Goal: Transaction & Acquisition: Purchase product/service

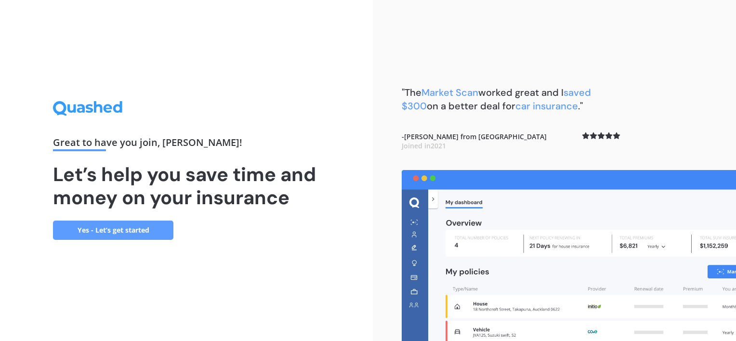
click at [112, 232] on link "Yes - Let’s get started" at bounding box center [113, 230] width 120 height 19
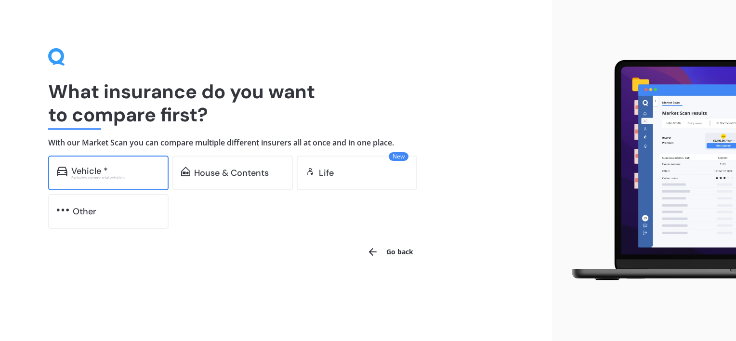
click at [123, 166] on div "Vehicle * Excludes commercial vehicles" at bounding box center [108, 173] width 120 height 35
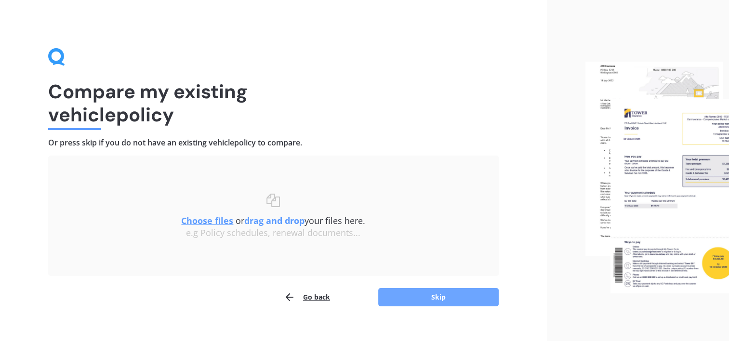
click at [409, 300] on button "Skip" at bounding box center [438, 297] width 120 height 18
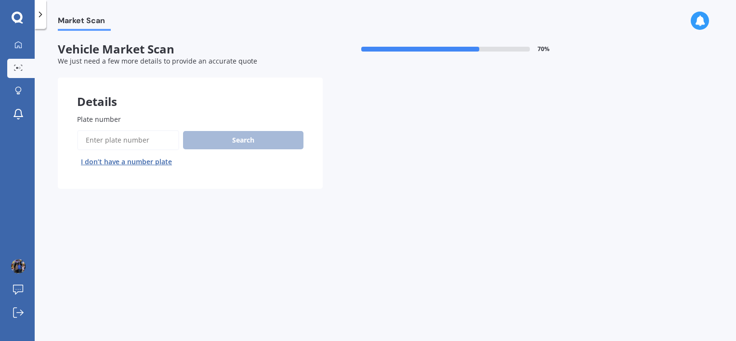
click at [113, 142] on input "Plate number" at bounding box center [128, 140] width 102 height 20
type input "QBZ850"
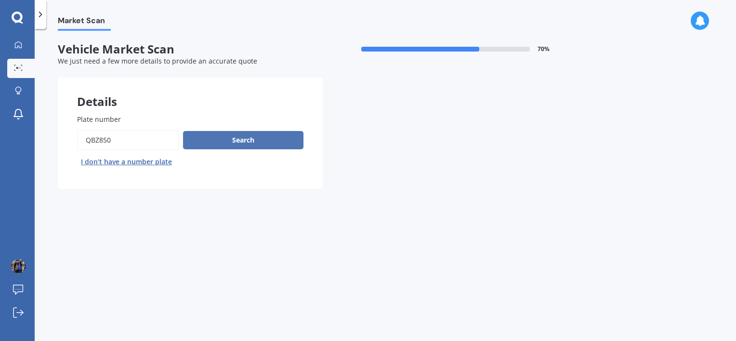
click at [247, 134] on button "Search" at bounding box center [243, 140] width 120 height 18
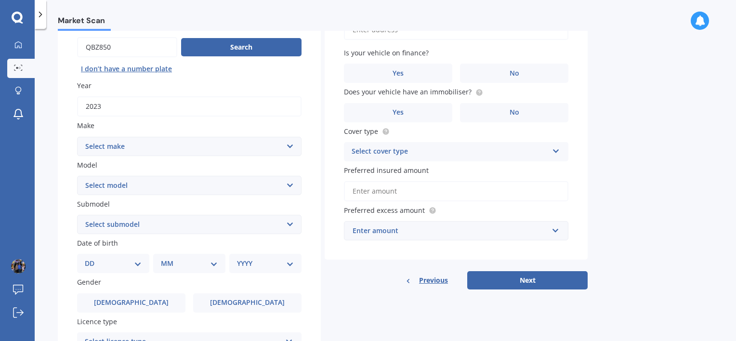
scroll to position [96, 0]
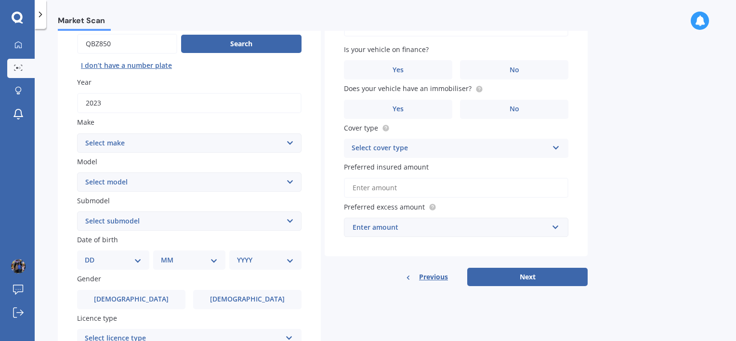
click at [202, 141] on select "Select make AC ALFA ROMEO ASTON MARTIN AUDI AUSTIN BEDFORD Bentley BMW BYD CADI…" at bounding box center [189, 142] width 225 height 19
click at [77, 133] on select "Select make AC ALFA ROMEO ASTON MARTIN AUDI AUSTIN BEDFORD Bentley BMW BYD CADI…" at bounding box center [189, 142] width 225 height 19
click at [144, 183] on select "Select model HS" at bounding box center [189, 182] width 225 height 19
click at [107, 140] on select "Select make AC ALFA ROMEO ASTON MARTIN AUDI AUSTIN BEDFORD Bentley BMW BYD CADI…" at bounding box center [189, 142] width 225 height 19
select select "M.G."
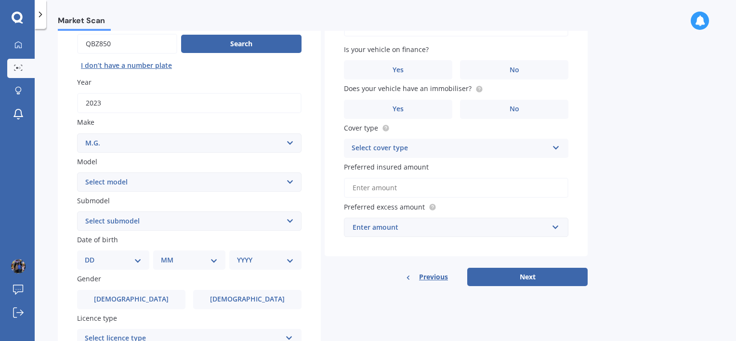
click at [77, 133] on select "Select make AC ALFA ROMEO ASTON MARTIN AUDI AUSTIN BEDFORD Bentley BMW BYD CADI…" at bounding box center [189, 142] width 225 height 19
click at [139, 180] on select "Select model 3 6 GS HS Metro MG3 MG4 MGF Midget Montego TD 2000 TF 120 TF 135 T…" at bounding box center [189, 182] width 225 height 19
select select "ZS"
click at [77, 173] on select "Select model 3 6 GS HS Metro MG3 MG4 MGF Midget Montego TD 2000 TF 120 TF 135 T…" at bounding box center [189, 182] width 225 height 19
click at [121, 216] on select "Select submodel (All) Essence EV Excite 1.5 Excite 1.5/4AT Excite EV Long Range…" at bounding box center [189, 221] width 225 height 19
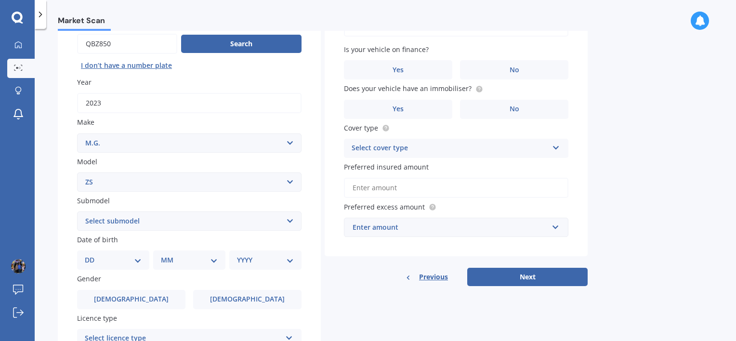
select select "LONG RANGE EV"
click at [77, 212] on select "Select submodel (All) Essence EV Excite 1.5 Excite 1.5/4AT Excite EV Long Range…" at bounding box center [189, 221] width 225 height 19
click at [138, 258] on select "DD 01 02 03 04 05 06 07 08 09 10 11 12 13 14 15 16 17 18 19 20 21 22 23 24 25 2…" at bounding box center [113, 260] width 57 height 11
click at [93, 255] on select "DD 01 02 03 04 05 06 07 08 09 10 11 12 13 14 15 16 17 18 19 20 21 22 23 24 25 2…" at bounding box center [113, 260] width 57 height 11
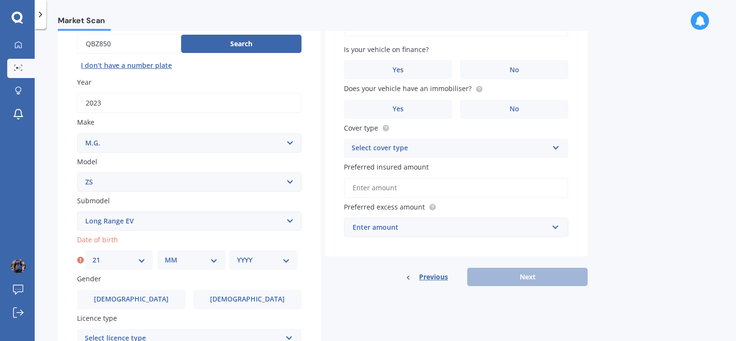
click at [184, 261] on select "MM 01 02 03 04 05 06 07 08 09 10 11 12" at bounding box center [191, 260] width 53 height 11
click at [133, 260] on select "DD 01 02 03 04 05 06 07 08 09 10 11 12 13 14 15 16 17 18 19 20 21 22 23 24 25 2…" at bounding box center [119, 260] width 53 height 11
select select "19"
click at [93, 255] on select "DD 01 02 03 04 05 06 07 08 09 10 11 12 13 14 15 16 17 18 19 20 21 22 23 24 25 2…" at bounding box center [119, 260] width 53 height 11
click at [177, 255] on select "MM 01 02 03 04 05 06 07 08 09 10 11 12" at bounding box center [191, 260] width 53 height 11
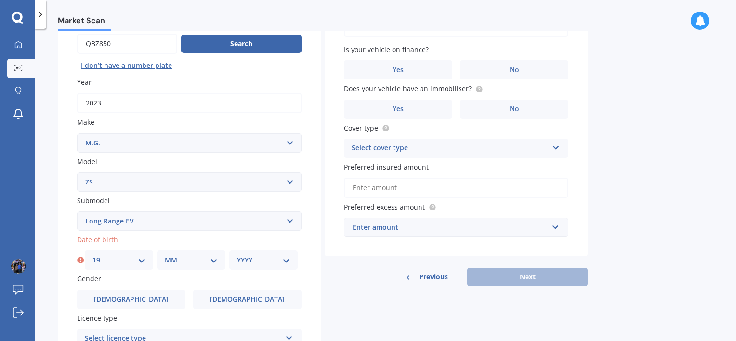
select select "08"
click at [165, 255] on select "MM 01 02 03 04 05 06 07 08 09 10 11 12" at bounding box center [191, 260] width 53 height 11
click at [248, 258] on select "YYYY 2025 2024 2023 2022 2021 2020 2019 2018 2017 2016 2015 2014 2013 2012 2011…" at bounding box center [263, 260] width 53 height 11
select select "1967"
click at [237, 255] on select "YYYY 2025 2024 2023 2022 2021 2020 2019 2018 2017 2016 2015 2014 2013 2012 2011…" at bounding box center [263, 260] width 53 height 11
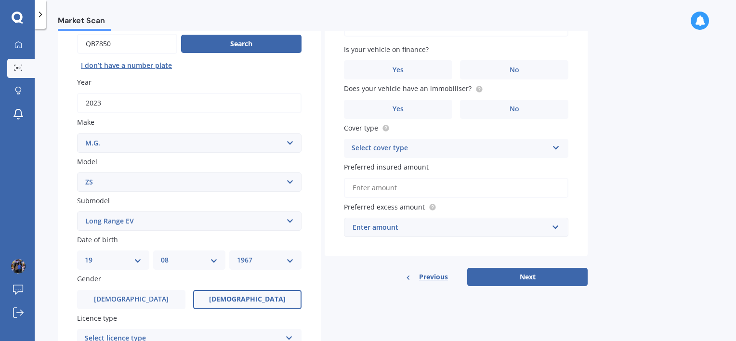
click at [260, 295] on label "[DEMOGRAPHIC_DATA]" at bounding box center [247, 299] width 108 height 19
click at [0, 0] on input "[DEMOGRAPHIC_DATA]" at bounding box center [0, 0] width 0 height 0
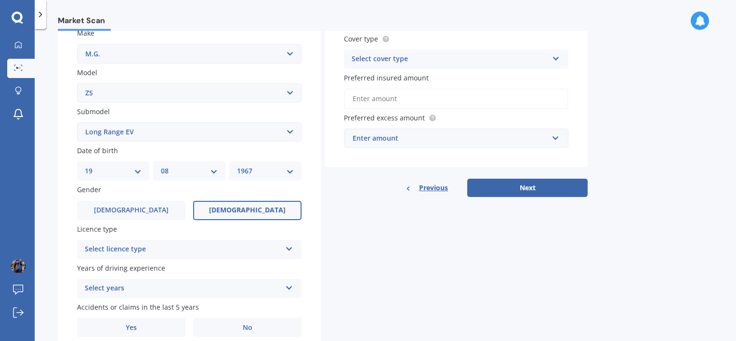
scroll to position [225, 0]
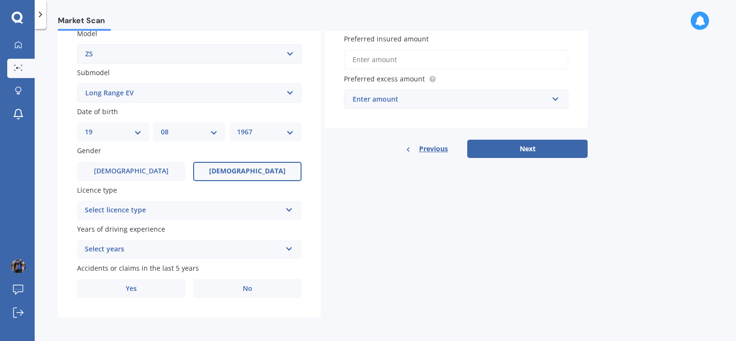
click at [219, 205] on div "Select licence type" at bounding box center [183, 211] width 197 height 12
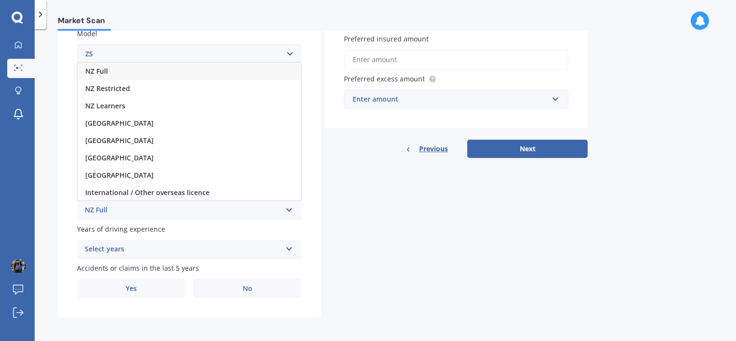
click at [112, 70] on div "NZ Full" at bounding box center [190, 71] width 224 height 17
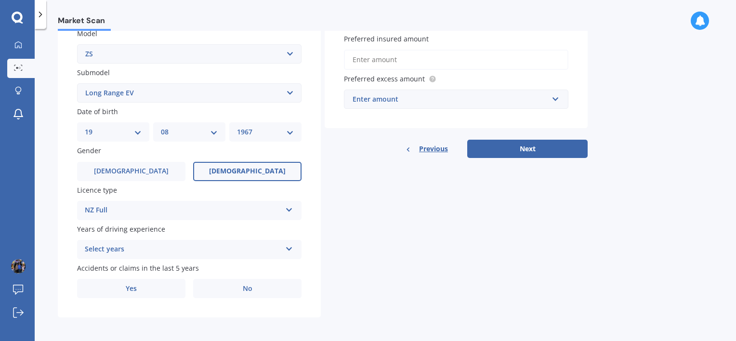
click at [193, 249] on div "Select years" at bounding box center [183, 250] width 197 height 12
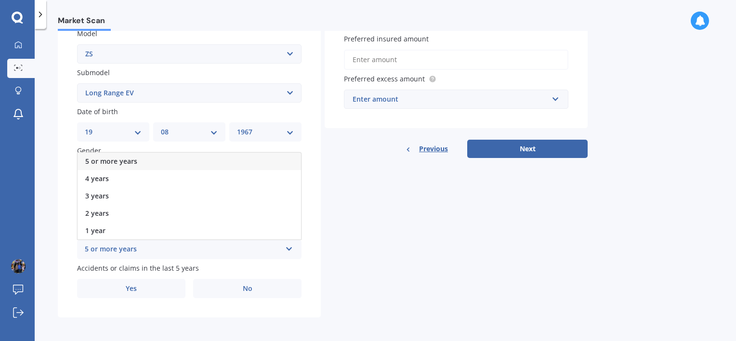
click at [145, 159] on div "5 or more years" at bounding box center [190, 161] width 224 height 17
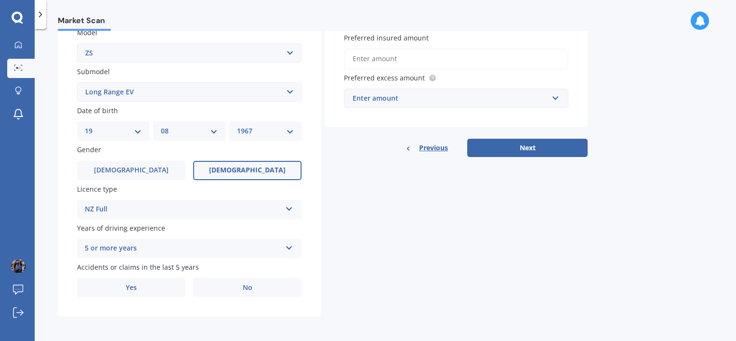
scroll to position [226, 0]
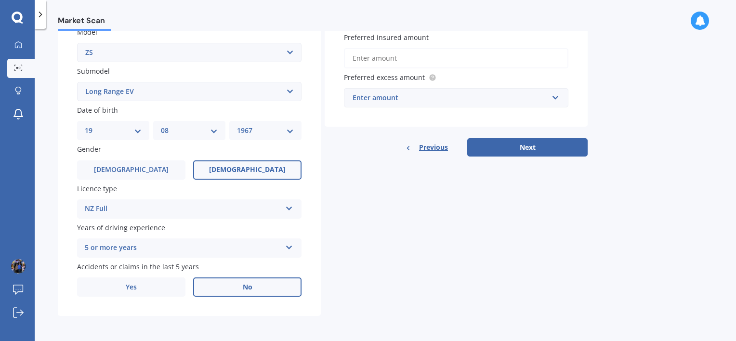
click at [246, 283] on span "No" at bounding box center [248, 287] width 10 height 8
click at [0, 0] on input "No" at bounding box center [0, 0] width 0 height 0
click at [430, 102] on div "Enter amount" at bounding box center [451, 98] width 196 height 11
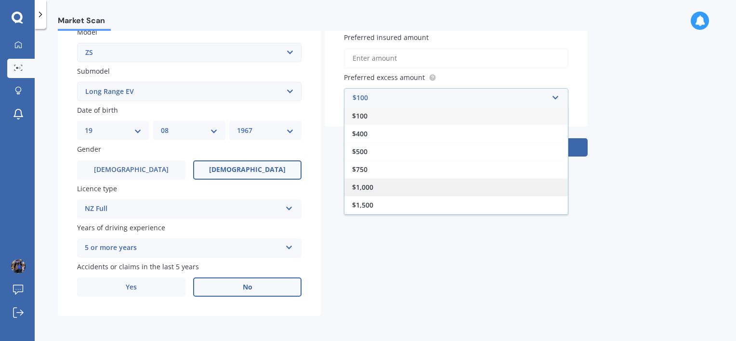
click at [366, 187] on span "$1,000" at bounding box center [362, 187] width 21 height 9
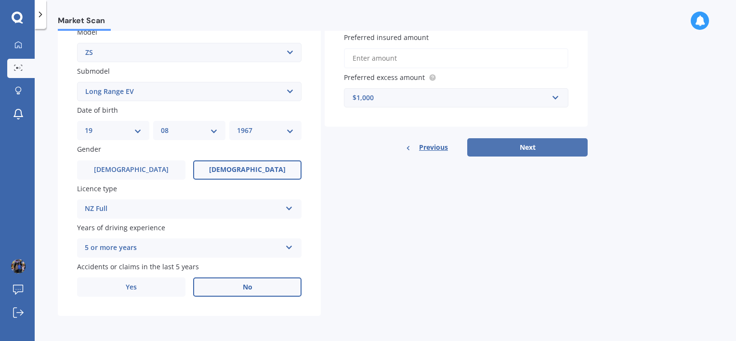
click at [545, 146] on button "Next" at bounding box center [527, 147] width 120 height 18
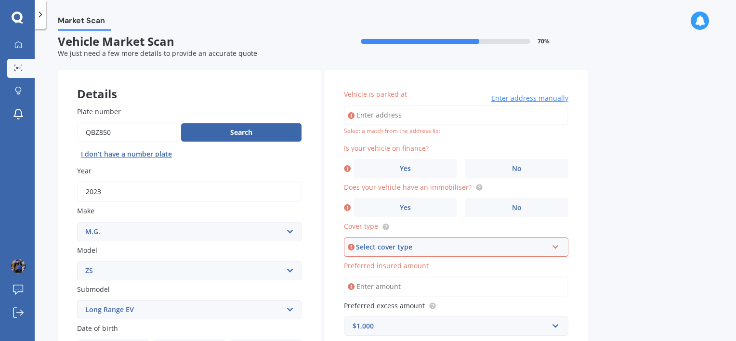
scroll to position [0, 0]
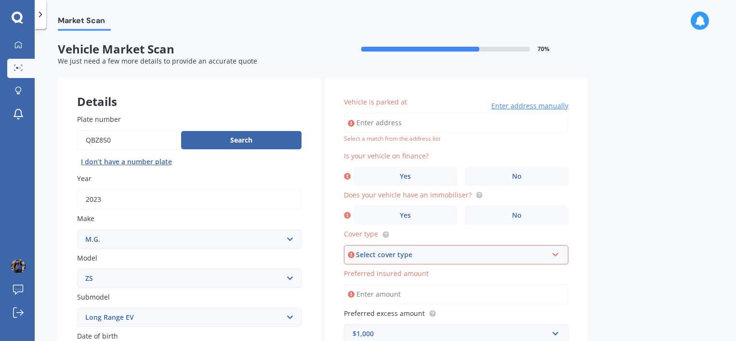
click at [416, 123] on input "Vehicle is parked at" at bounding box center [456, 123] width 225 height 20
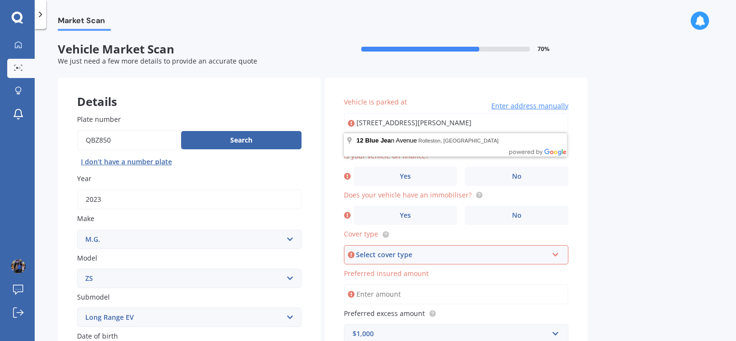
type input "[STREET_ADDRESS][PERSON_NAME]"
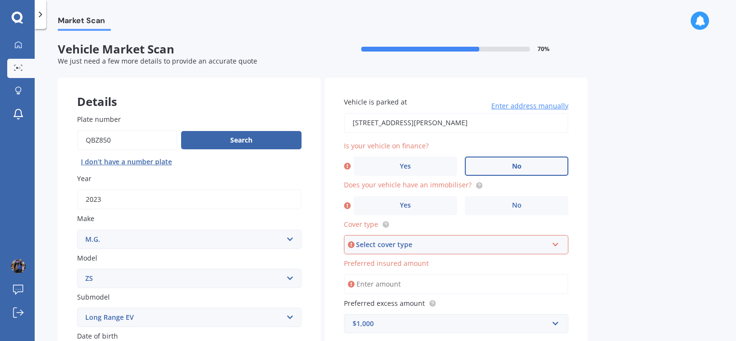
click at [508, 164] on label "No" at bounding box center [517, 166] width 104 height 19
click at [0, 0] on input "No" at bounding box center [0, 0] width 0 height 0
click at [428, 204] on label "Yes" at bounding box center [406, 205] width 104 height 19
click at [0, 0] on input "Yes" at bounding box center [0, 0] width 0 height 0
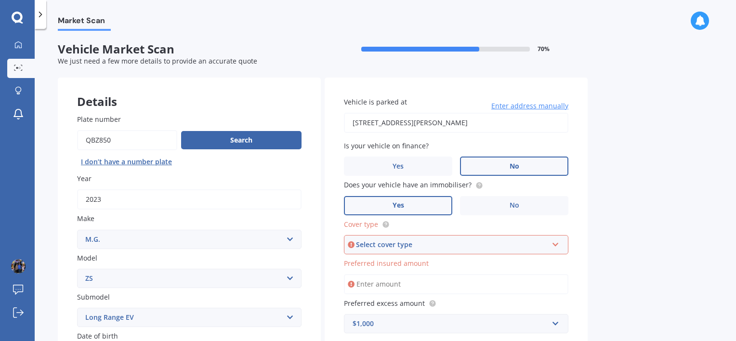
click at [423, 246] on div "Select cover type" at bounding box center [452, 245] width 192 height 11
click at [402, 262] on span "Comprehensive" at bounding box center [378, 262] width 51 height 9
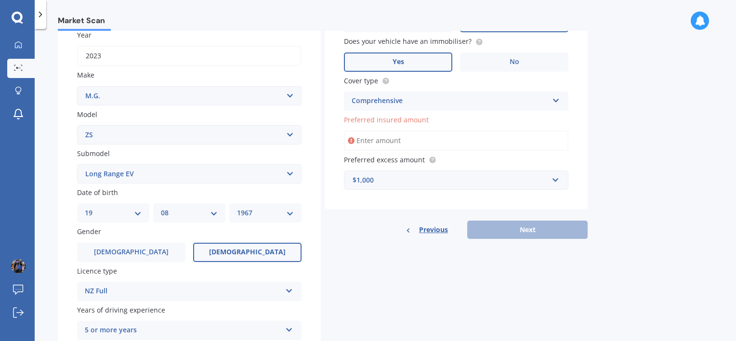
scroll to position [145, 0]
click at [373, 138] on input "Preferred insured amount" at bounding box center [456, 140] width 225 height 20
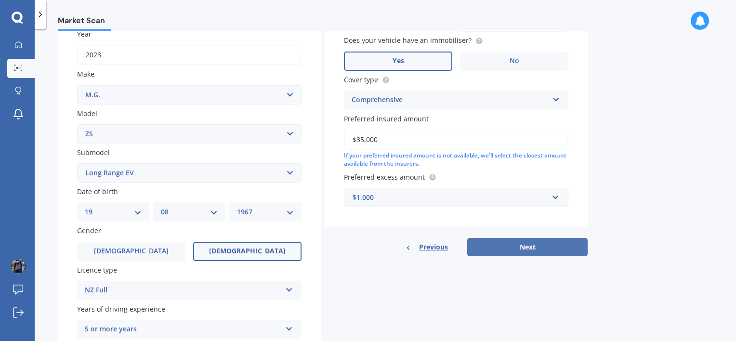
type input "$35,000"
click at [507, 243] on button "Next" at bounding box center [527, 247] width 120 height 18
select select "19"
select select "08"
select select "1967"
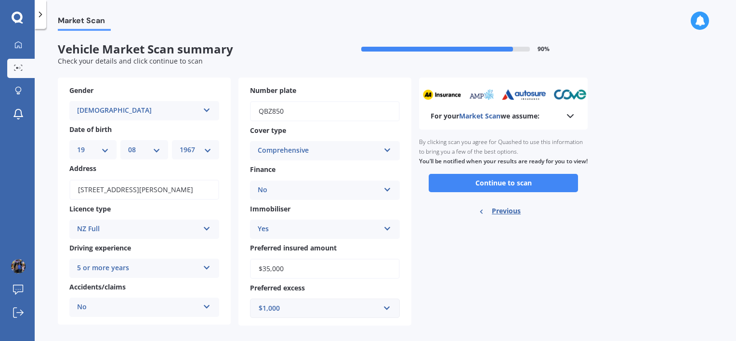
scroll to position [10, 0]
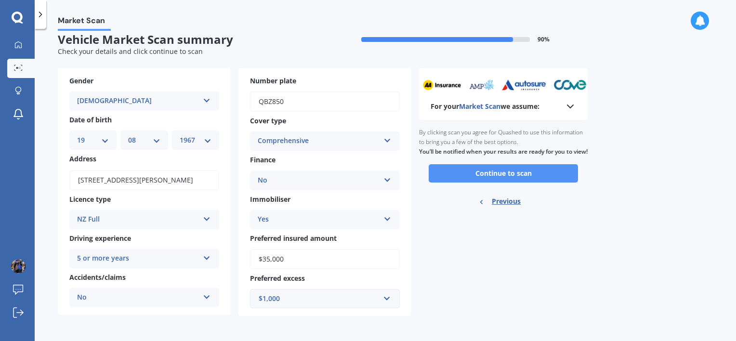
click at [518, 180] on button "Continue to scan" at bounding box center [503, 173] width 149 height 18
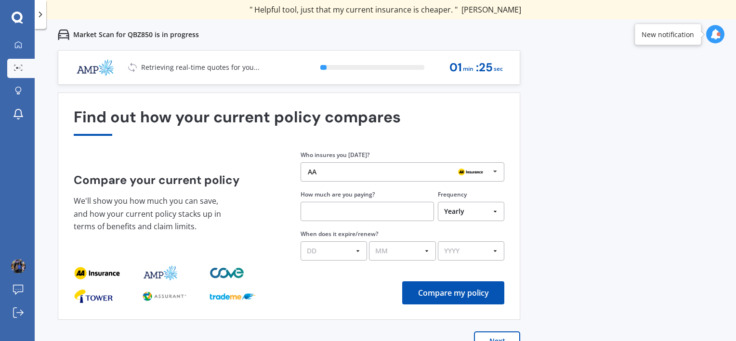
click at [433, 173] on div "AA" at bounding box center [399, 172] width 182 height 8
click at [592, 170] on div "Previous 60,000+ Kiwis have signed up to shop and save on insurance with us " H…" at bounding box center [386, 220] width 702 height 341
click at [491, 169] on icon at bounding box center [495, 172] width 14 height 18
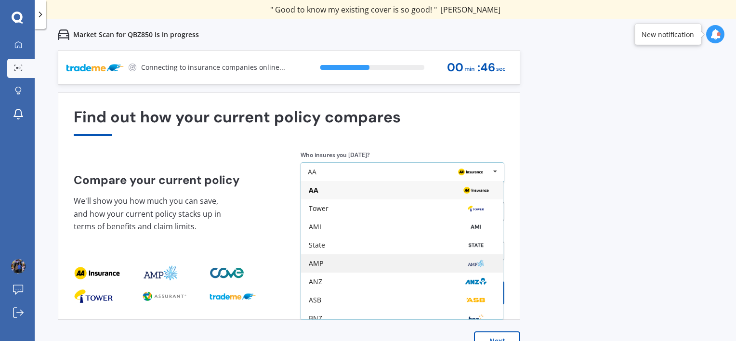
click at [328, 261] on div "AMP" at bounding box center [402, 264] width 187 height 8
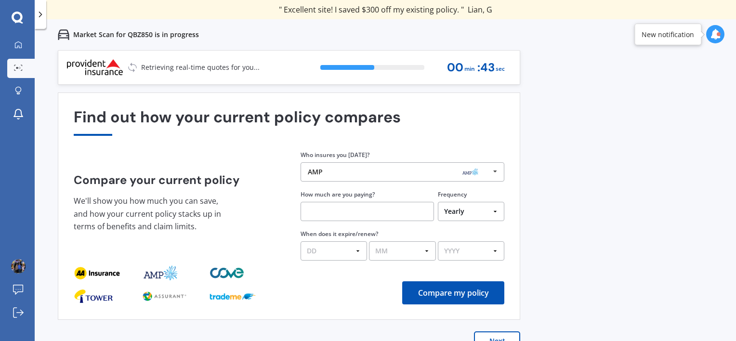
click at [388, 210] on input "text" at bounding box center [367, 211] width 133 height 19
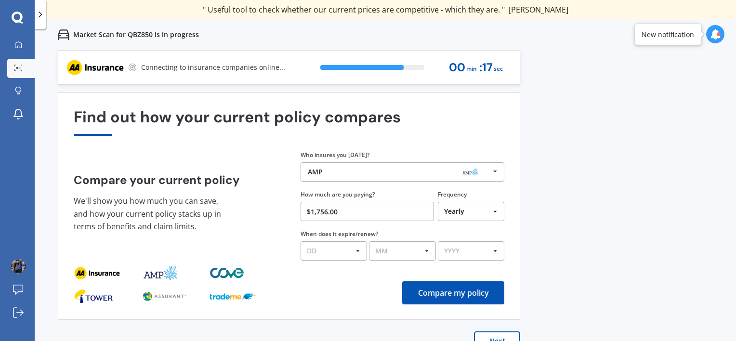
type input "$1,756.00"
click at [341, 252] on select "DD 01 02 03 04 05 06 07 08 09 10 11 12 13 14 15 16 17 18 19 20 21 22 23 24 25 2…" at bounding box center [334, 250] width 67 height 19
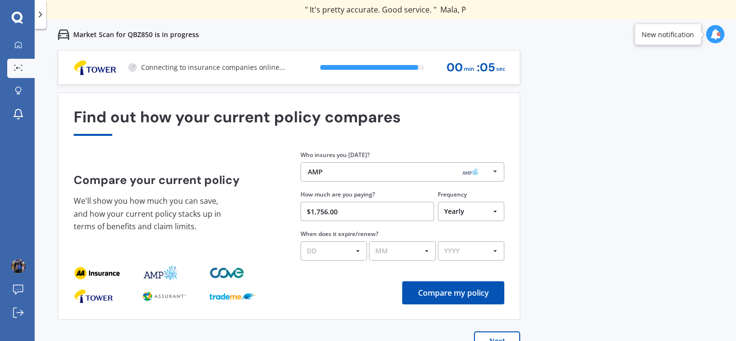
select select "04"
click at [301, 241] on select "DD 01 02 03 04 05 06 07 08 09 10 11 12 13 14 15 16 17 18 19 20 21 22 23 24 25 2…" at bounding box center [334, 250] width 67 height 19
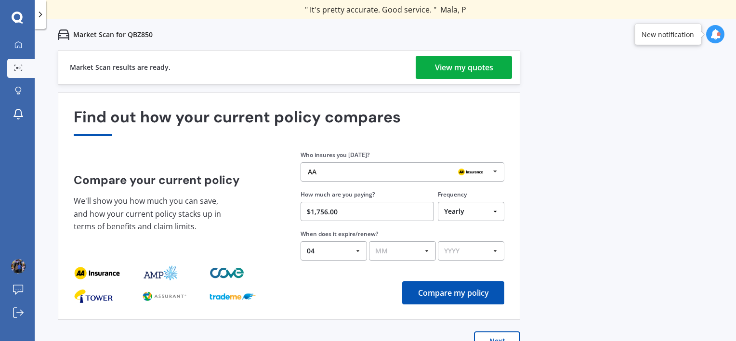
click at [411, 253] on select "MM 01 02 03 04 05 06 07 08 09 10 11 12" at bounding box center [402, 250] width 67 height 19
select select "03"
click at [369, 241] on select "MM 01 02 03 04 05 06 07 08 09 10 11 12" at bounding box center [402, 250] width 67 height 19
click at [457, 248] on select "YYYY 2026 2025 2024" at bounding box center [471, 250] width 67 height 19
select select "2026"
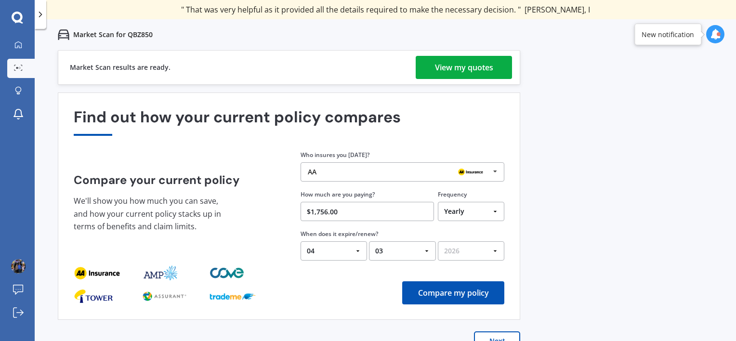
click at [438, 241] on select "YYYY 2026 2025 2024" at bounding box center [471, 250] width 67 height 19
click at [449, 293] on button "Compare my policy" at bounding box center [453, 292] width 102 height 23
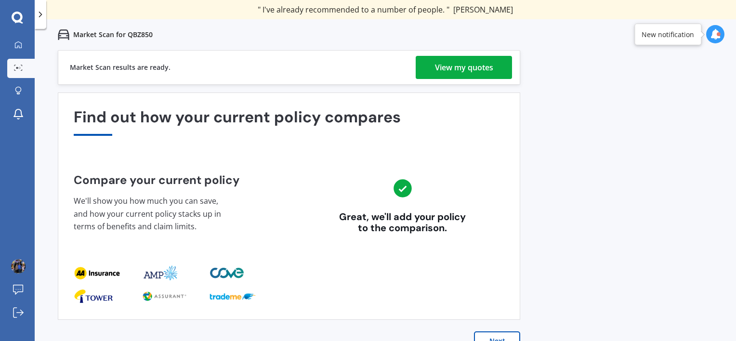
click at [508, 339] on button "Next" at bounding box center [497, 341] width 46 height 19
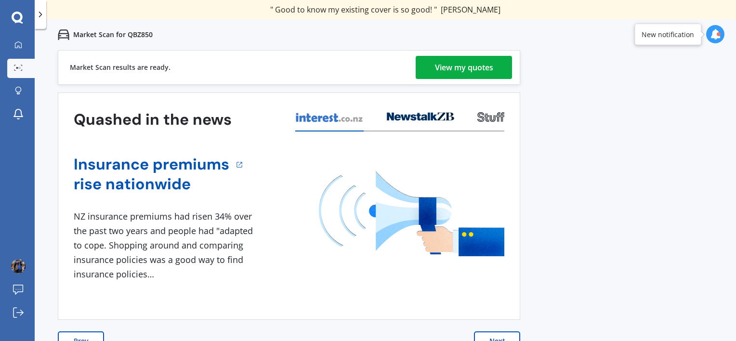
click at [502, 335] on button "Next" at bounding box center [497, 341] width 46 height 19
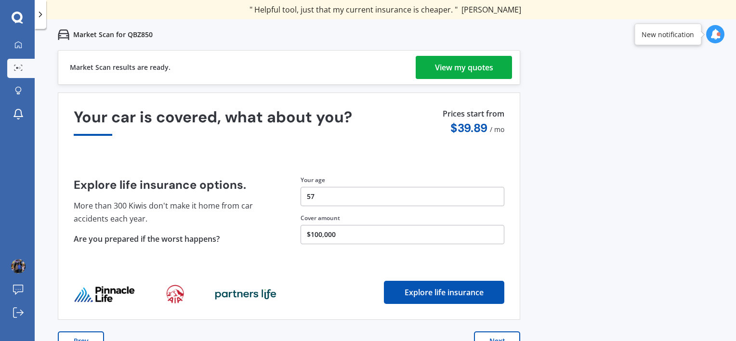
click at [89, 337] on button "Prev" at bounding box center [81, 341] width 46 height 19
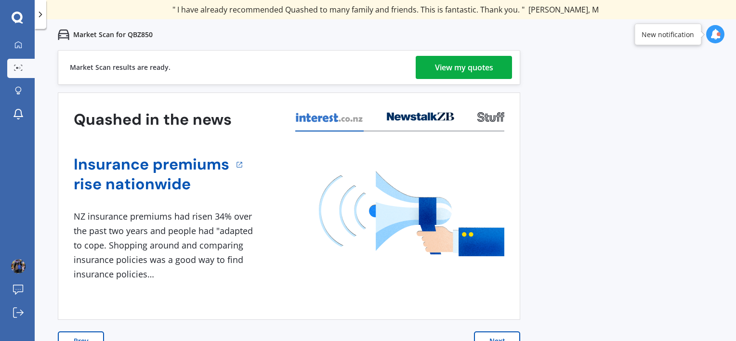
click at [493, 335] on button "Next" at bounding box center [497, 341] width 46 height 19
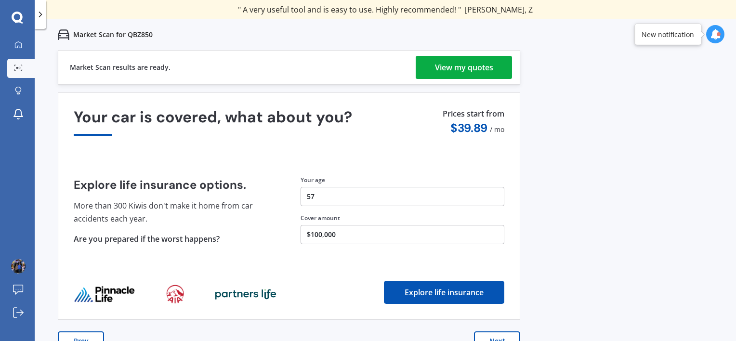
click at [480, 67] on div "View my quotes" at bounding box center [464, 67] width 58 height 23
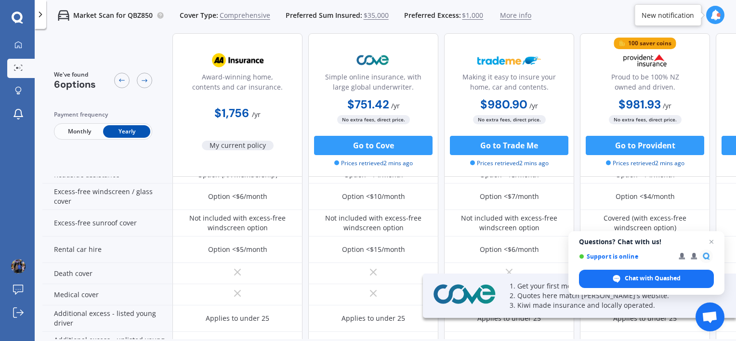
scroll to position [369, 0]
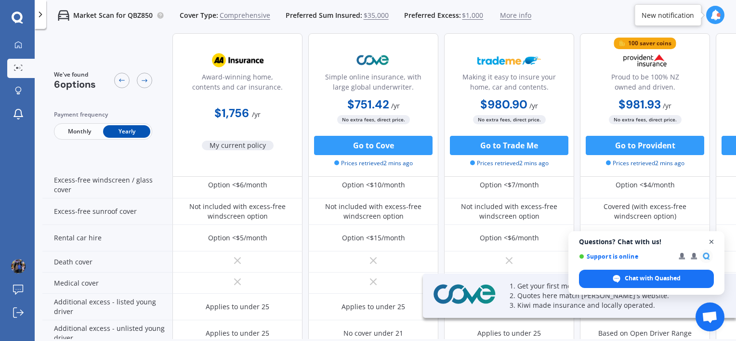
click at [710, 243] on span "Open chat" at bounding box center [712, 242] width 12 height 12
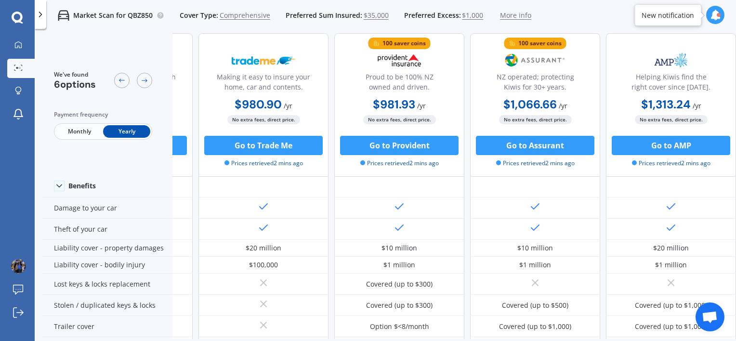
scroll to position [44, 251]
